Goal: Task Accomplishment & Management: Use online tool/utility

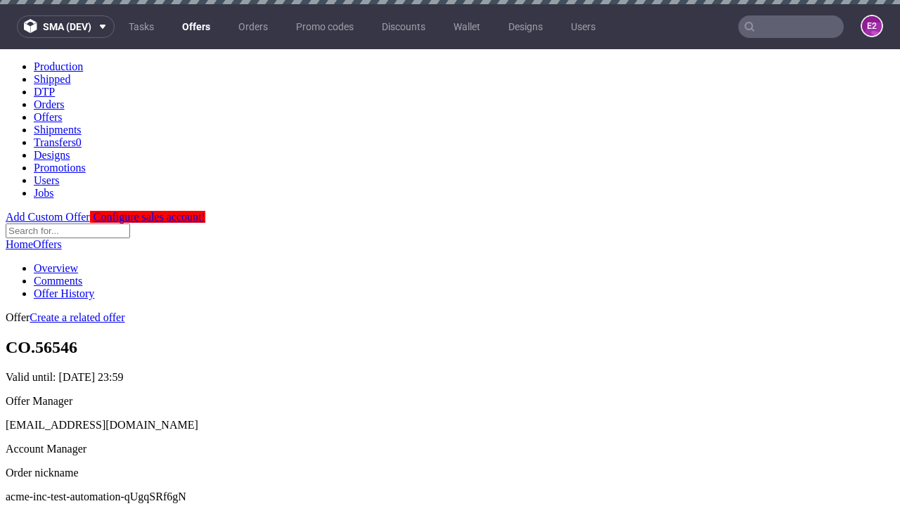
scroll to position [139, 0]
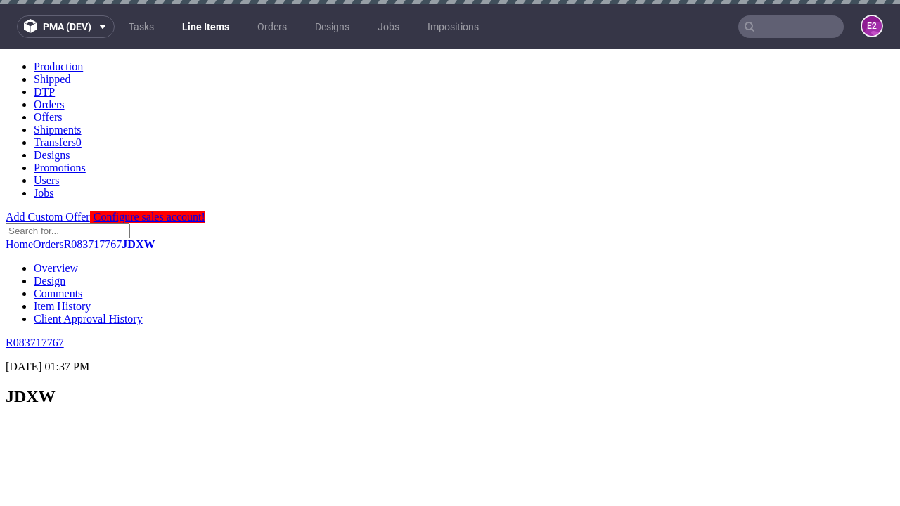
scroll to position [1715, 0]
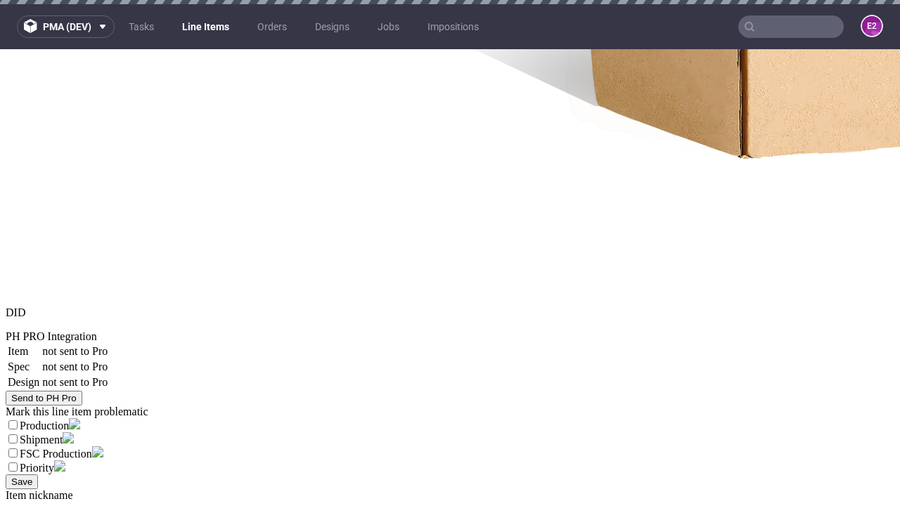
select select "accepted"
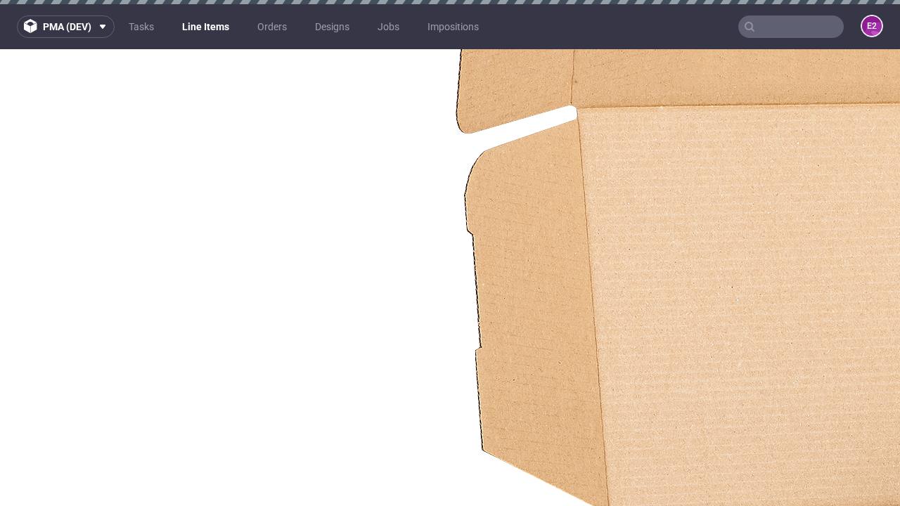
select select "received"
select select "accepted_dtp_issue_reprint"
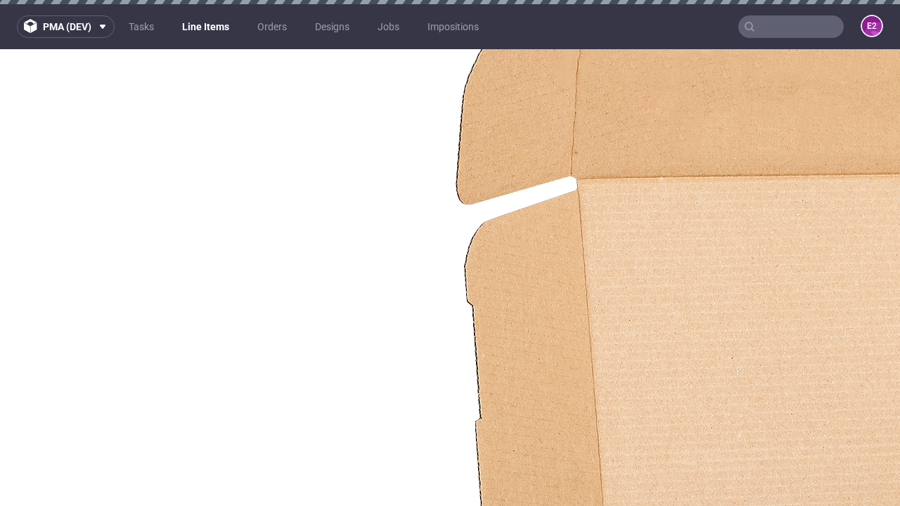
scroll to position [1982, 0]
